Goal: Information Seeking & Learning: Learn about a topic

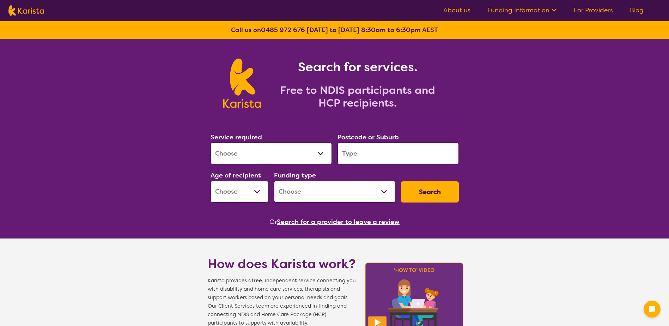
drag, startPoint x: 0, startPoint y: 0, endPoint x: 322, endPoint y: 149, distance: 355.2
click at [322, 149] on select "Allied Health Assistant Assessment ([MEDICAL_DATA] or [MEDICAL_DATA]) Behaviour…" at bounding box center [271, 154] width 121 height 22
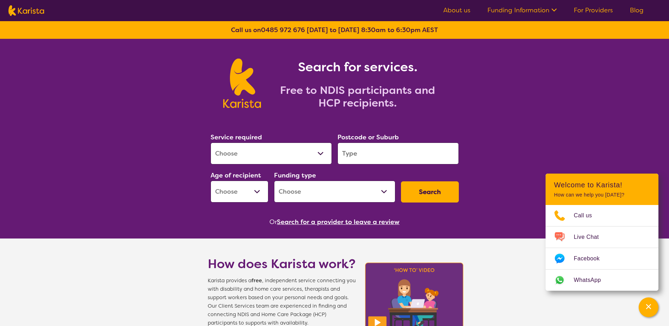
click at [211, 143] on select "Allied Health Assistant Assessment ([MEDICAL_DATA] or [MEDICAL_DATA]) Behaviour…" at bounding box center [271, 154] width 121 height 22
click at [316, 152] on select "Allied Health Assistant Assessment ([MEDICAL_DATA] or [MEDICAL_DATA]) Behaviour…" at bounding box center [271, 154] width 121 height 22
select select "Psychology"
click at [211, 143] on select "Allied Health Assistant Assessment ([MEDICAL_DATA] or [MEDICAL_DATA]) Behaviour…" at bounding box center [271, 154] width 121 height 22
click at [374, 150] on input "search" at bounding box center [398, 154] width 121 height 22
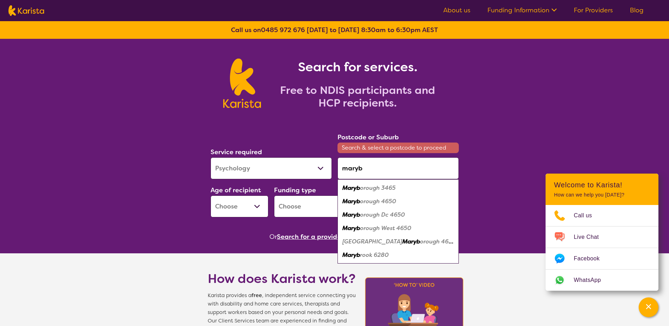
click at [367, 188] on em "orough 3465" at bounding box center [378, 187] width 36 height 7
type input "3465"
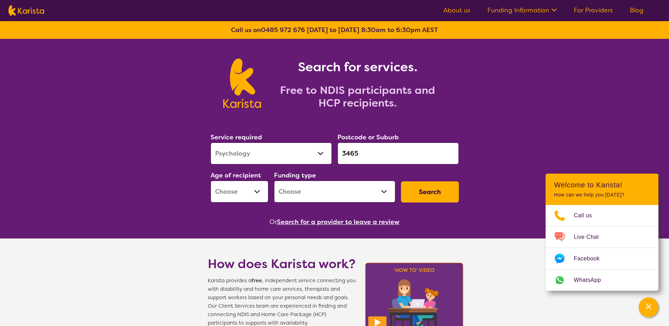
click at [260, 193] on select "Early Childhood - 0 to 9 Child - 10 to 11 Adolescent - 12 to 17 Adult - 18 to 6…" at bounding box center [240, 192] width 58 height 22
select select "AS"
click at [211, 181] on select "Early Childhood - 0 to 9 Child - 10 to 11 Adolescent - 12 to 17 Adult - 18 to 6…" at bounding box center [240, 192] width 58 height 22
click at [386, 190] on select "Home Care Package (HCP) National Disability Insurance Scheme (NDIS) I don't know" at bounding box center [334, 192] width 121 height 22
select select "NDIS"
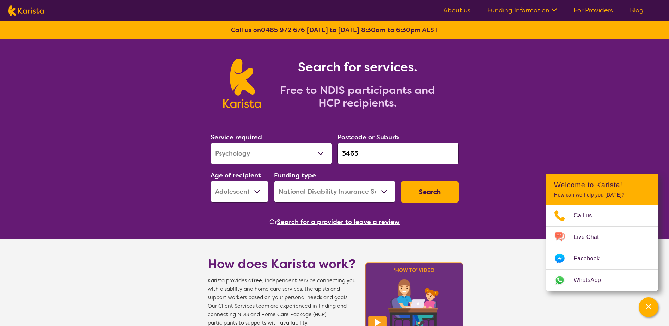
click at [274, 181] on select "Home Care Package (HCP) National Disability Insurance Scheme (NDIS) I don't know" at bounding box center [334, 192] width 121 height 22
click at [429, 189] on button "Search" at bounding box center [430, 191] width 58 height 21
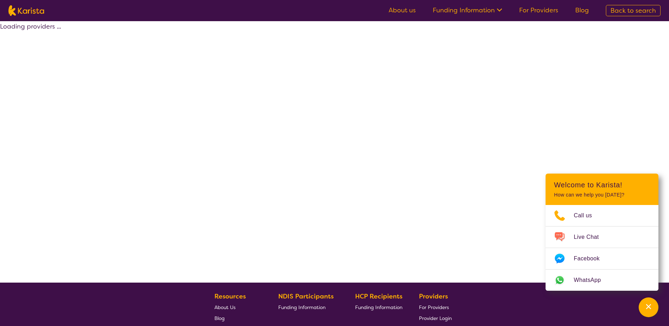
select select "by_score"
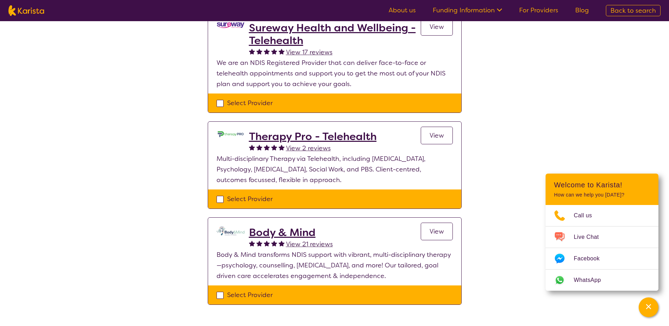
scroll to position [141, 0]
